Goal: Information Seeking & Learning: Learn about a topic

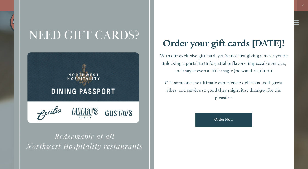
click at [246, 26] on div "Order your gift cards today! With our exclusive gift card, you’re not just givi…" at bounding box center [224, 85] width 140 height 196
click at [300, 5] on div at bounding box center [154, 84] width 308 height 169
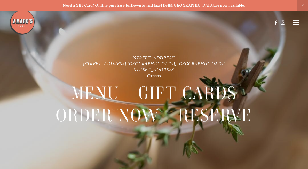
click at [170, 5] on strong "Hazel Dell" at bounding box center [161, 5] width 18 height 5
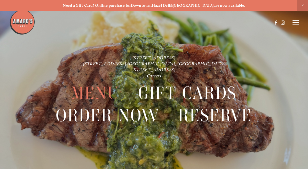
click at [96, 92] on span "Menu" at bounding box center [95, 93] width 48 height 22
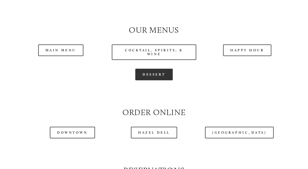
scroll to position [465, 0]
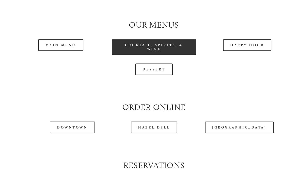
click at [152, 55] on link "Cocktail, Spirits, & Wine" at bounding box center [154, 47] width 84 height 16
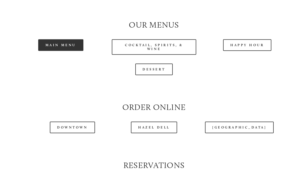
click at [66, 51] on link "Main Menu" at bounding box center [60, 45] width 45 height 12
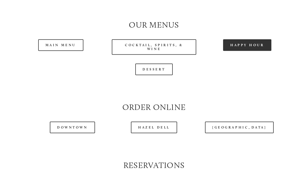
click at [235, 51] on link "Happy Hour" at bounding box center [247, 45] width 49 height 12
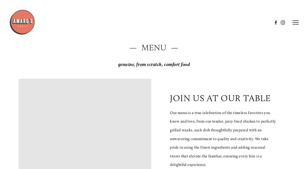
scroll to position [26, 0]
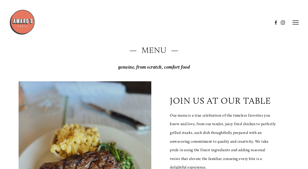
click at [294, 24] on line at bounding box center [296, 24] width 6 height 0
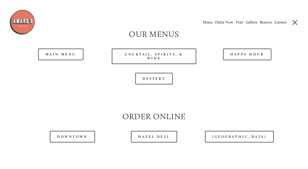
scroll to position [440, 0]
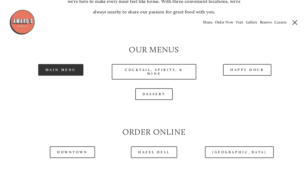
click at [70, 76] on link "Main Menu" at bounding box center [60, 70] width 45 height 12
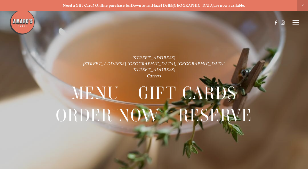
click at [303, 4] on span "Close Announcement" at bounding box center [302, 5] width 11 height 11
